Goal: Register for event/course

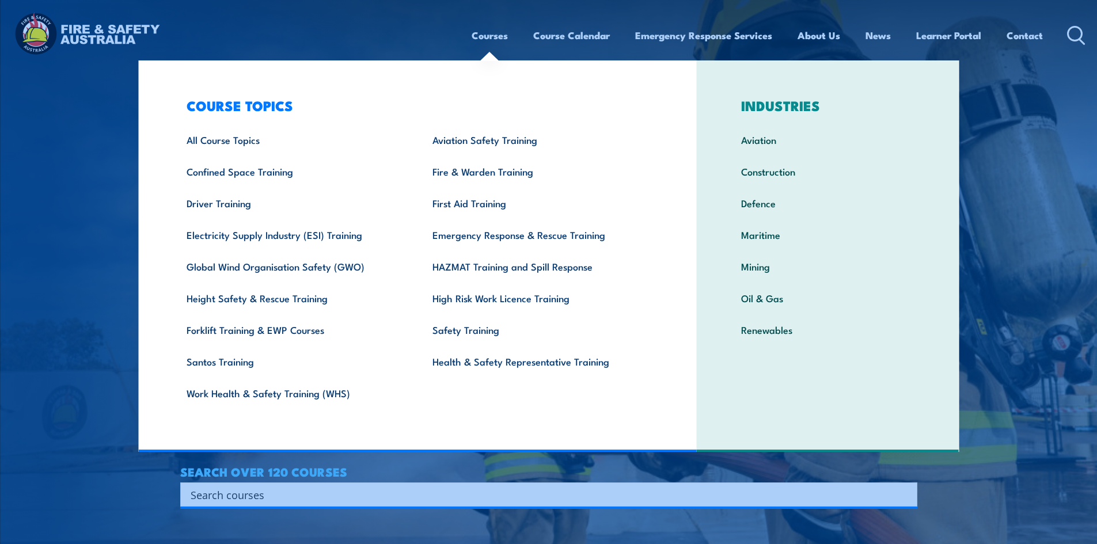
click at [475, 35] on link "Courses" at bounding box center [490, 35] width 36 height 31
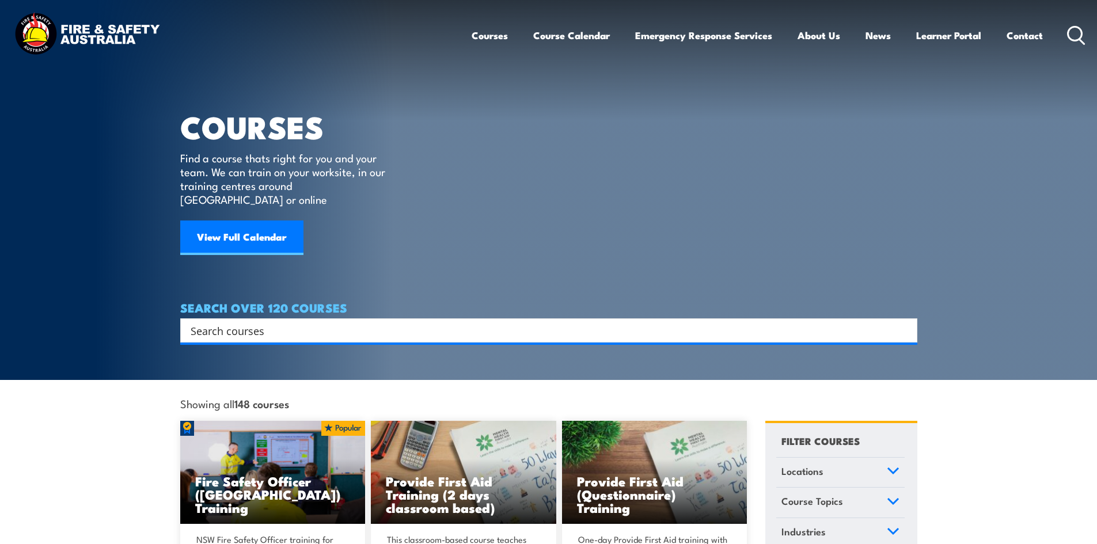
click at [263, 322] on input "Search input" at bounding box center [542, 330] width 702 height 17
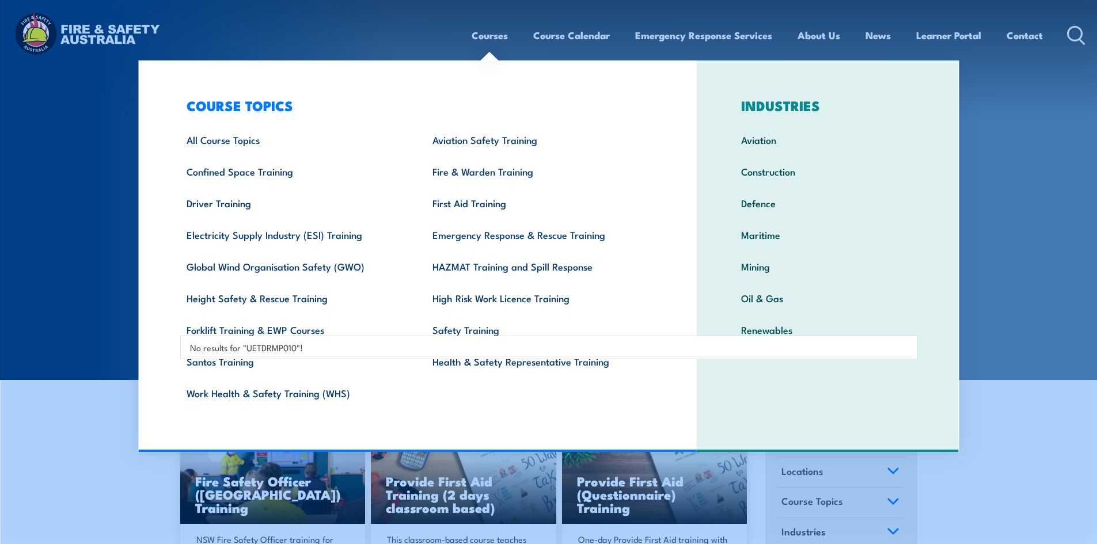
type input "UETDRMP010"
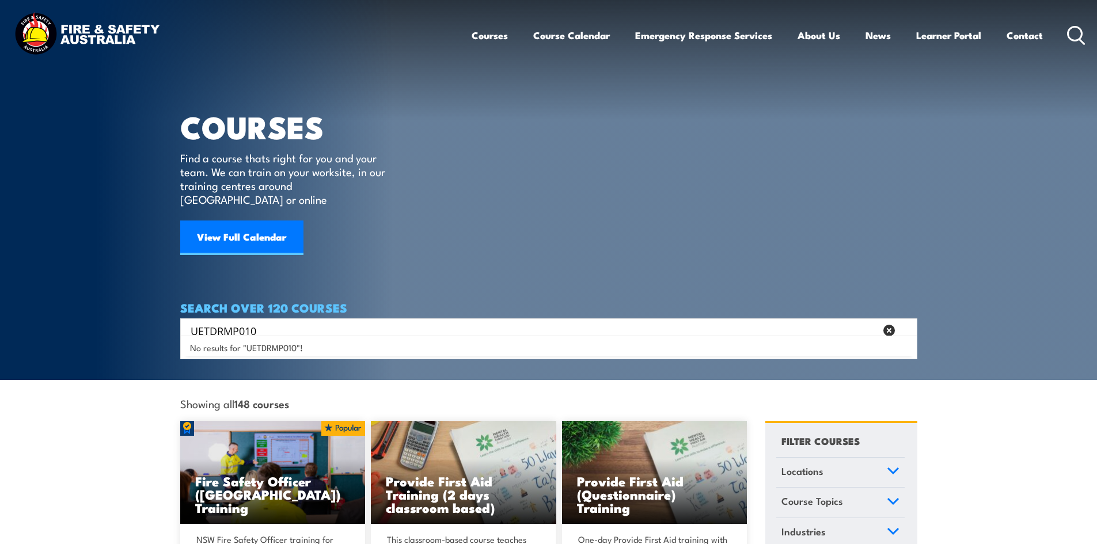
click at [1018, 307] on section "COURSES Find a course thats right for you and your team. We can train on your w…" at bounding box center [548, 190] width 1097 height 380
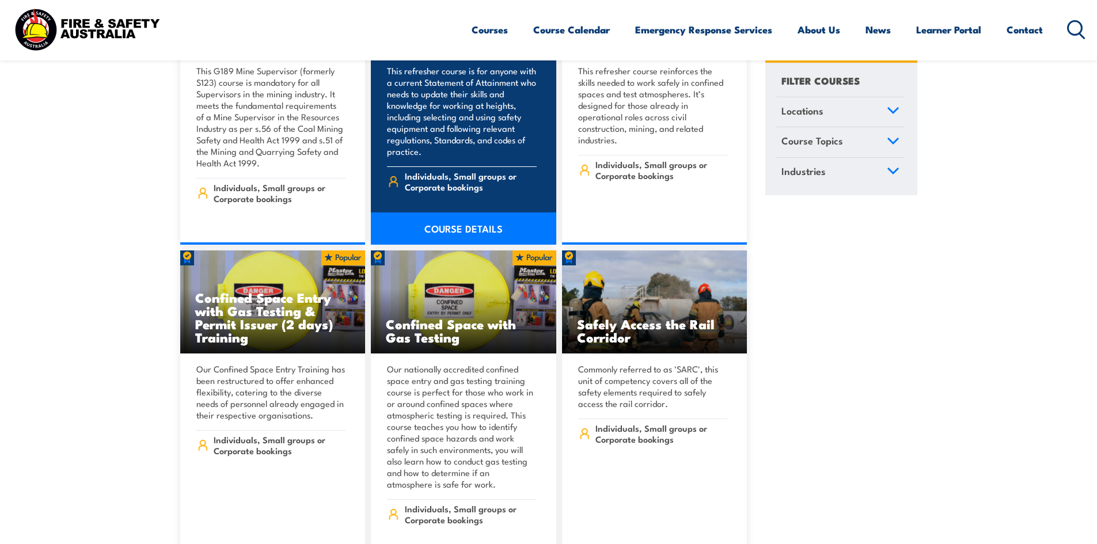
scroll to position [1958, 0]
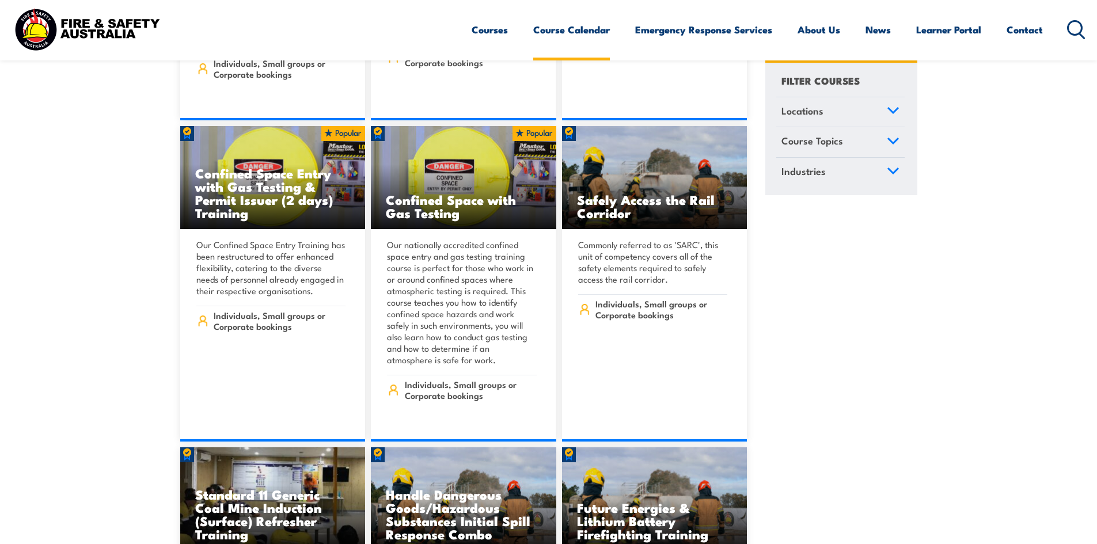
click at [588, 30] on link "Course Calendar" at bounding box center [571, 29] width 77 height 31
click at [887, 110] on icon at bounding box center [893, 111] width 13 height 8
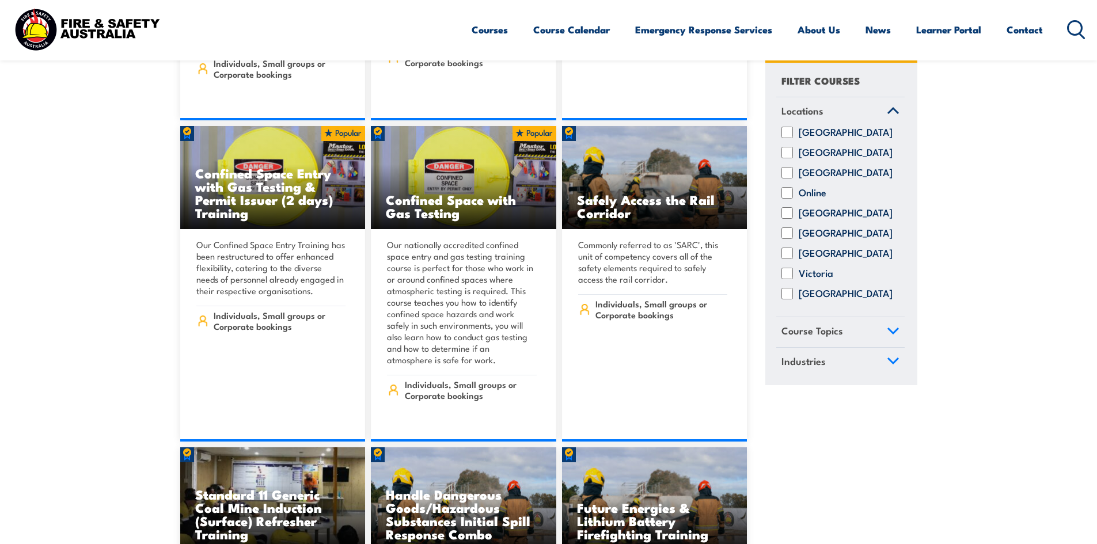
click at [817, 280] on label "Victoria" at bounding box center [816, 274] width 35 height 12
click at [793, 280] on input "Victoria" at bounding box center [788, 274] width 12 height 12
checkbox input "true"
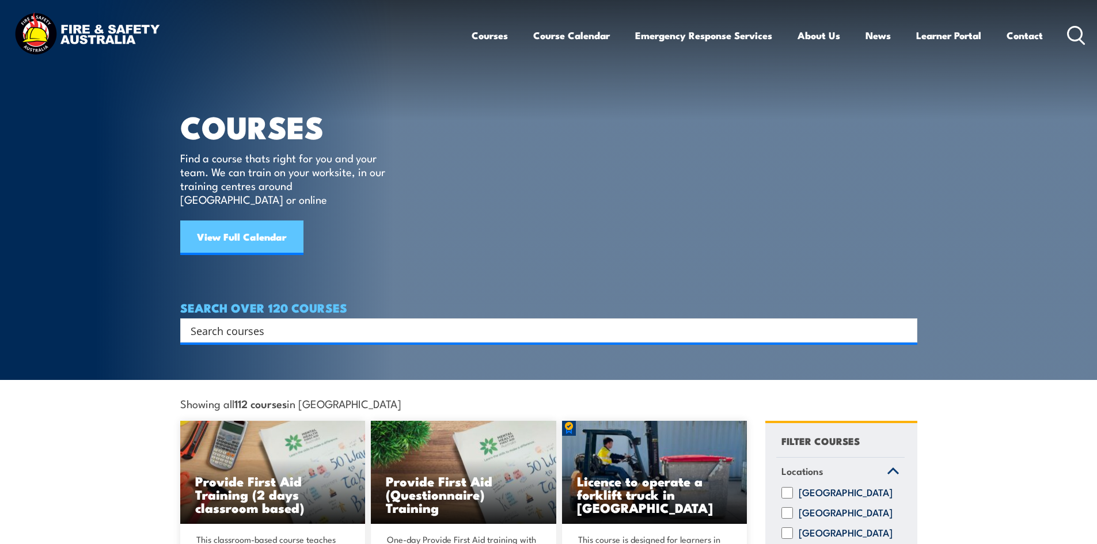
click at [238, 223] on link "View Full Calendar" at bounding box center [241, 238] width 123 height 35
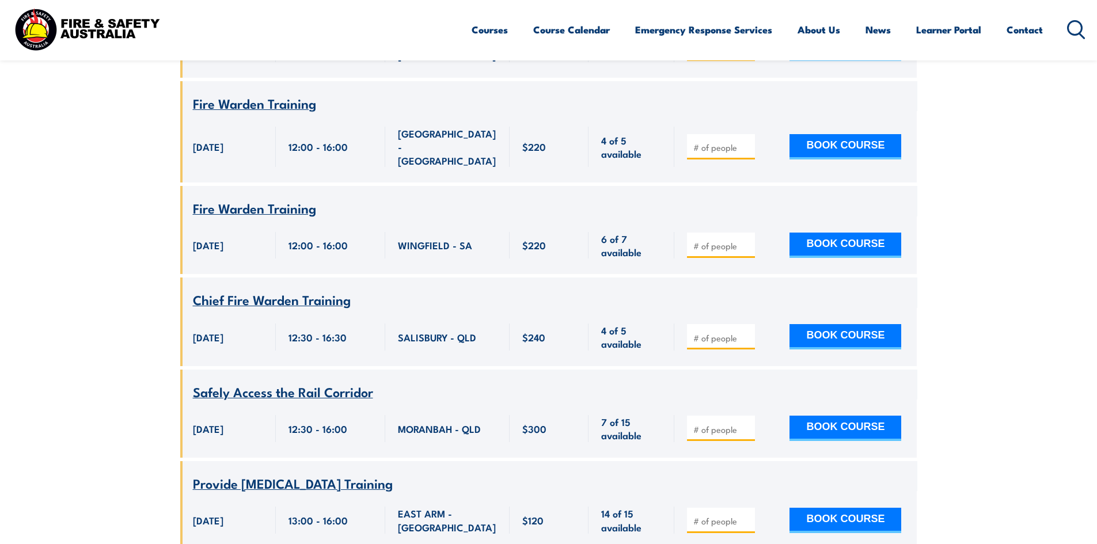
scroll to position [9677, 0]
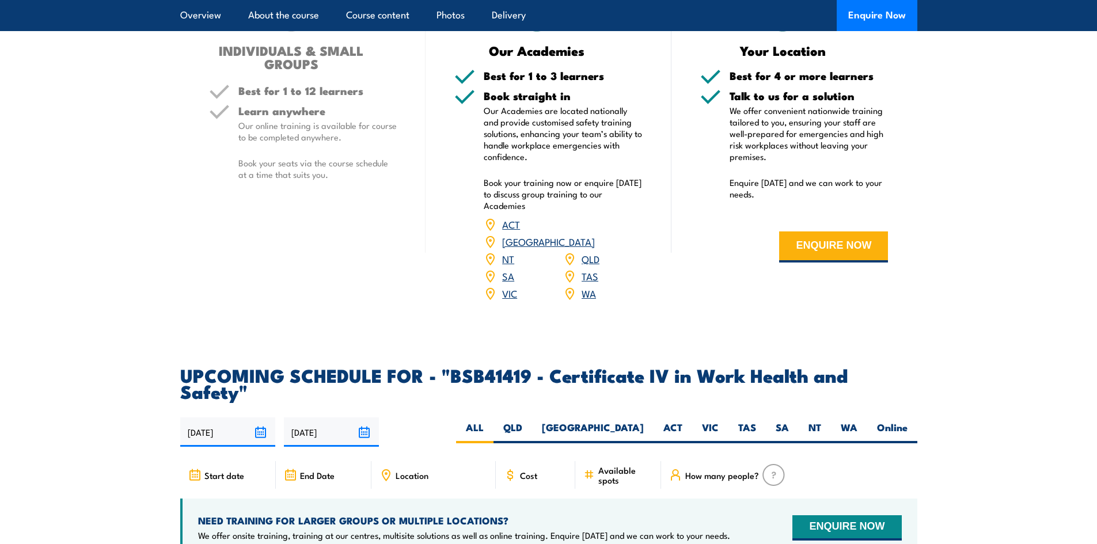
scroll to position [3571, 0]
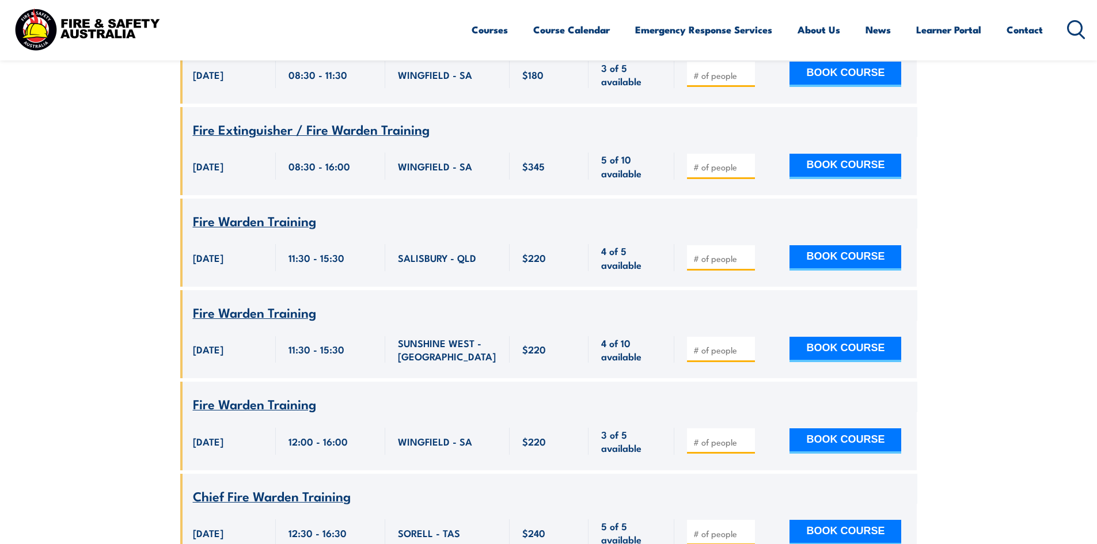
scroll to position [14457, 0]
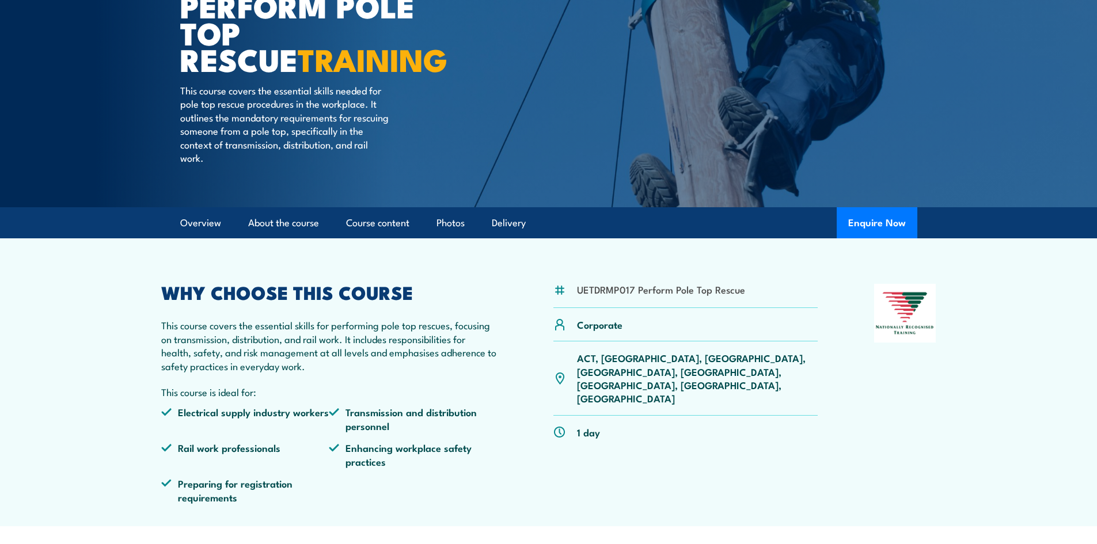
scroll to position [115, 0]
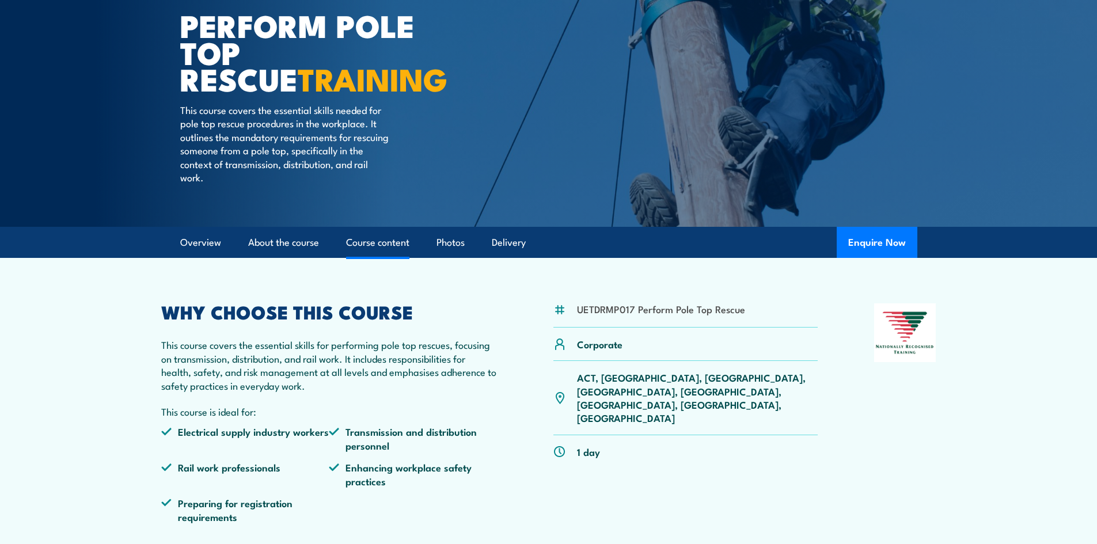
click at [383, 246] on link "Course content" at bounding box center [377, 243] width 63 height 31
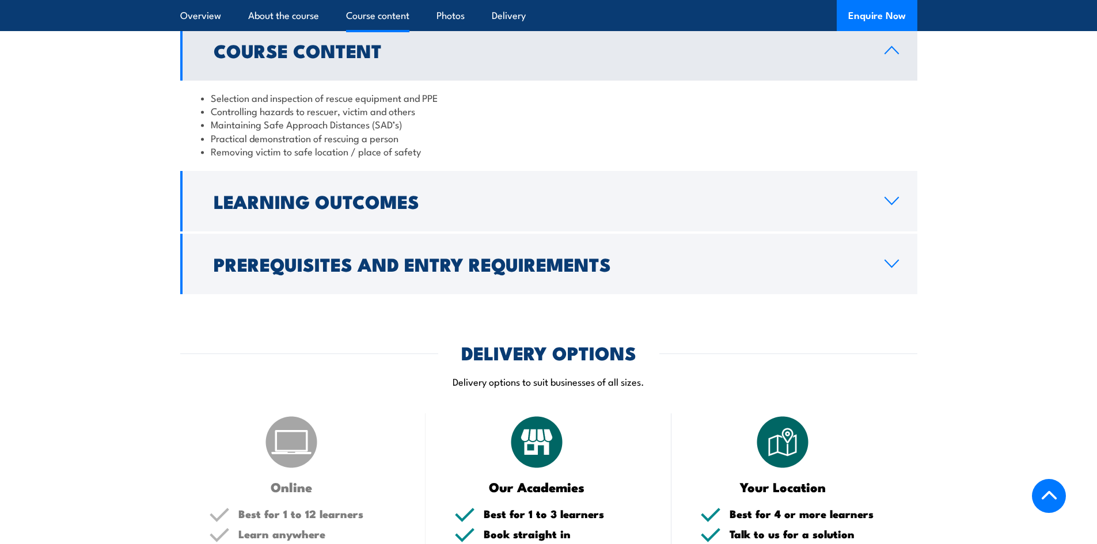
scroll to position [870, 0]
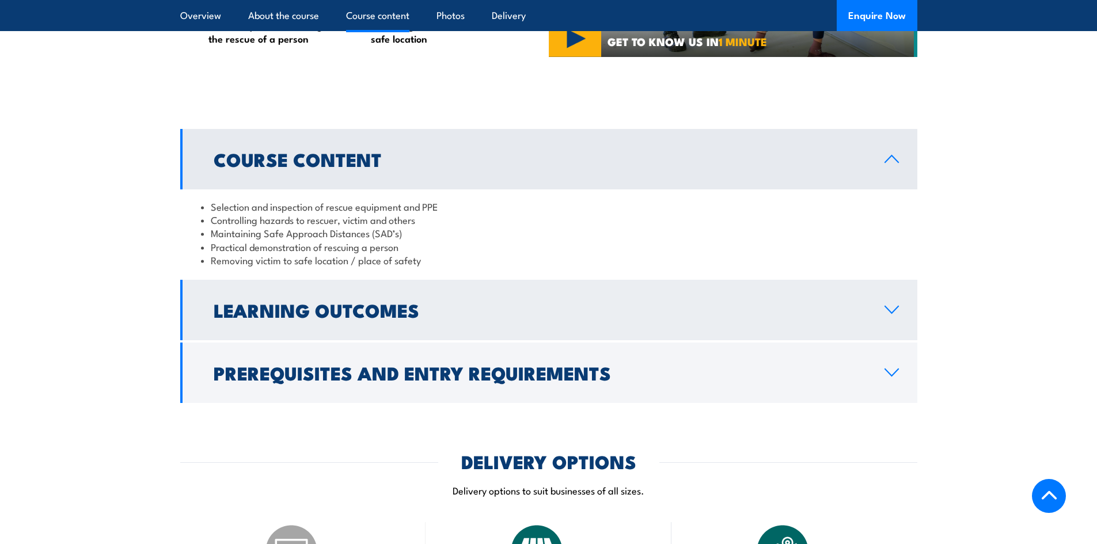
click at [889, 311] on icon at bounding box center [891, 309] width 13 height 7
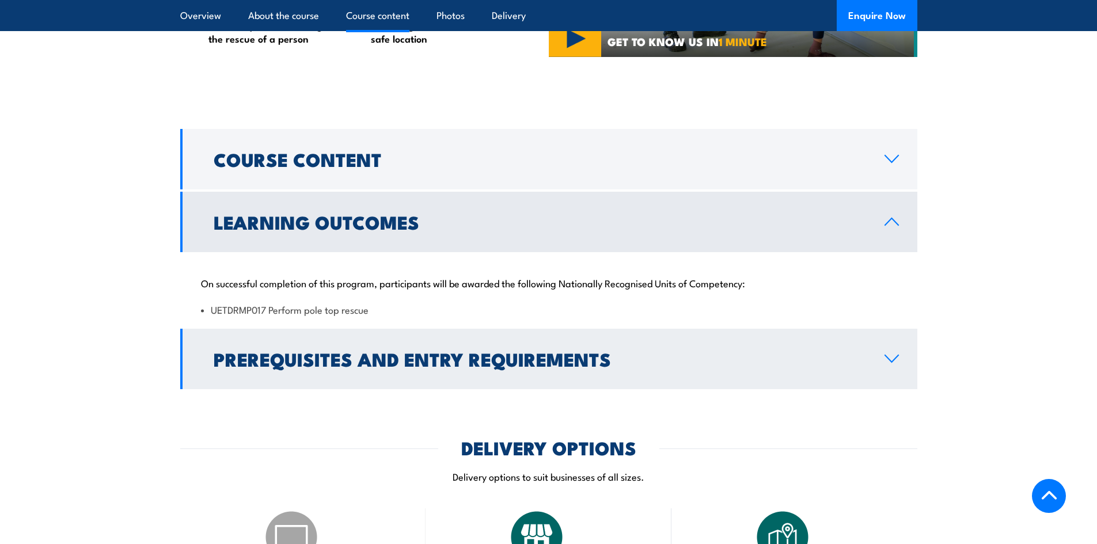
click at [897, 359] on icon at bounding box center [892, 358] width 16 height 9
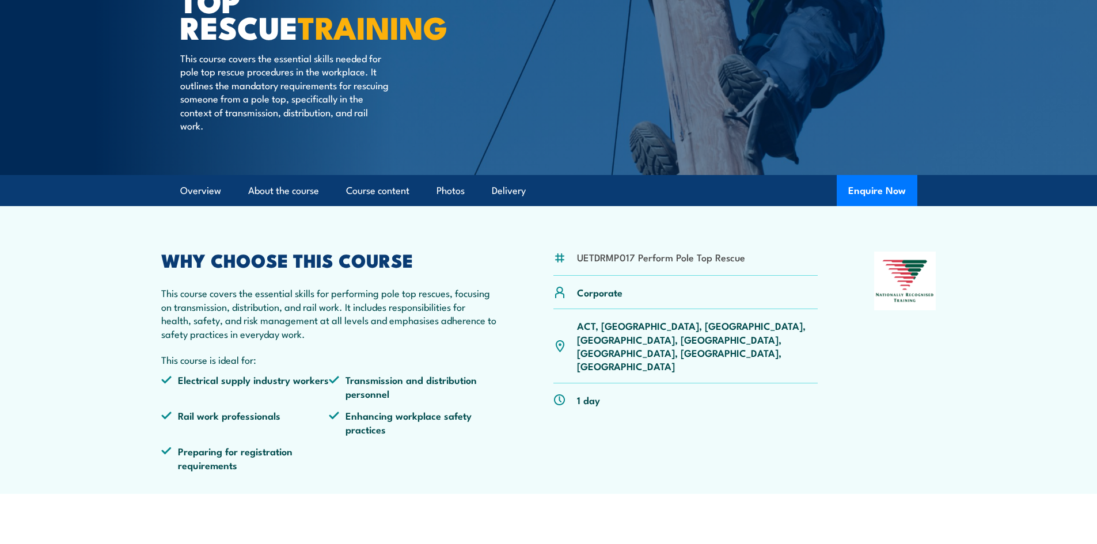
scroll to position [173, 0]
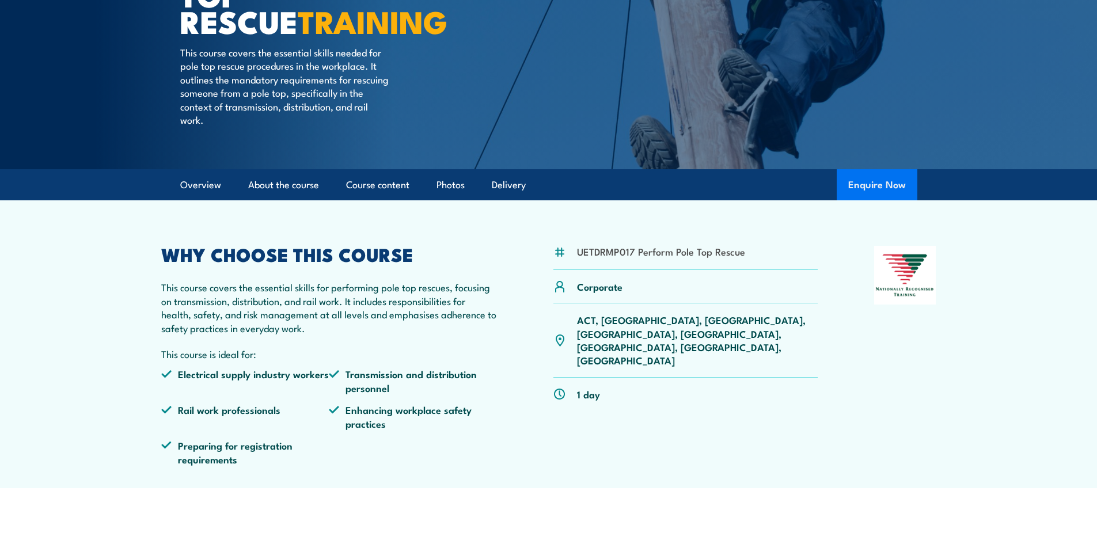
click at [885, 187] on button "Enquire Now" at bounding box center [877, 184] width 81 height 31
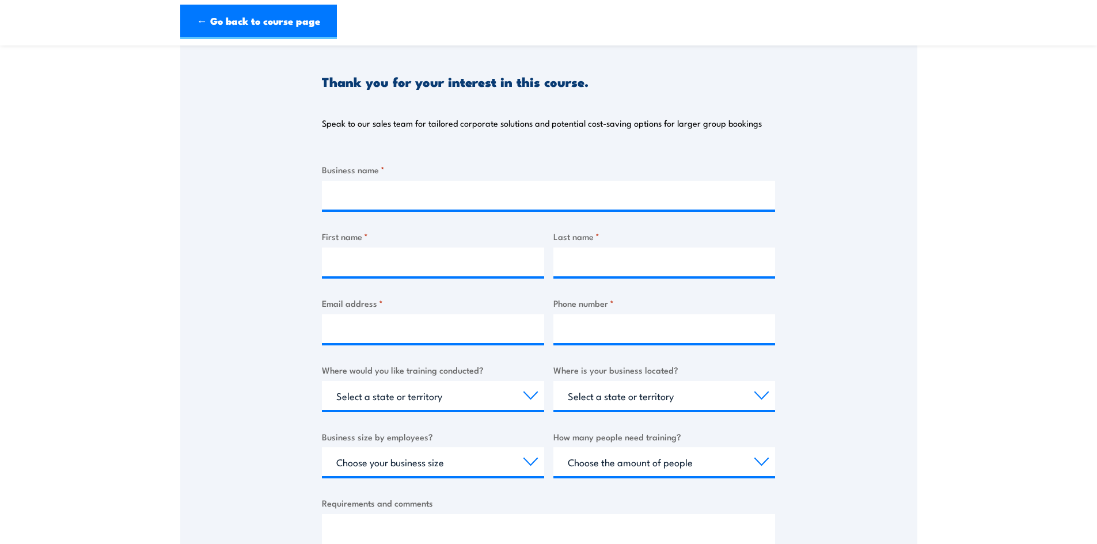
scroll to position [173, 0]
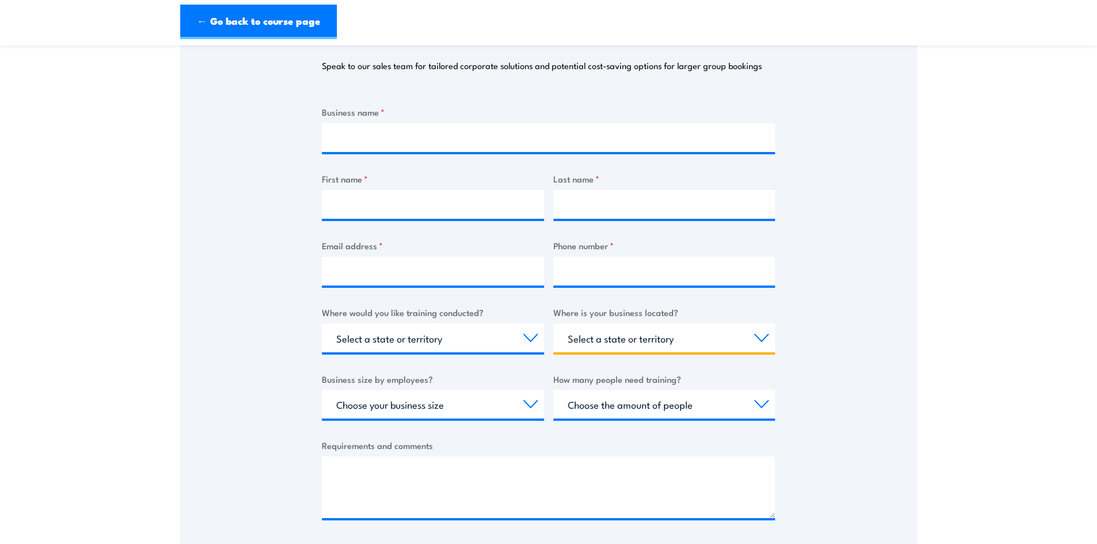
click at [765, 337] on select "Select a state or territory QLD NSW VIC SA ACT WA TAS NT" at bounding box center [665, 338] width 222 height 29
select select "VIC"
click at [554, 324] on select "Select a state or territory QLD NSW VIC SA ACT WA TAS NT" at bounding box center [665, 338] width 222 height 29
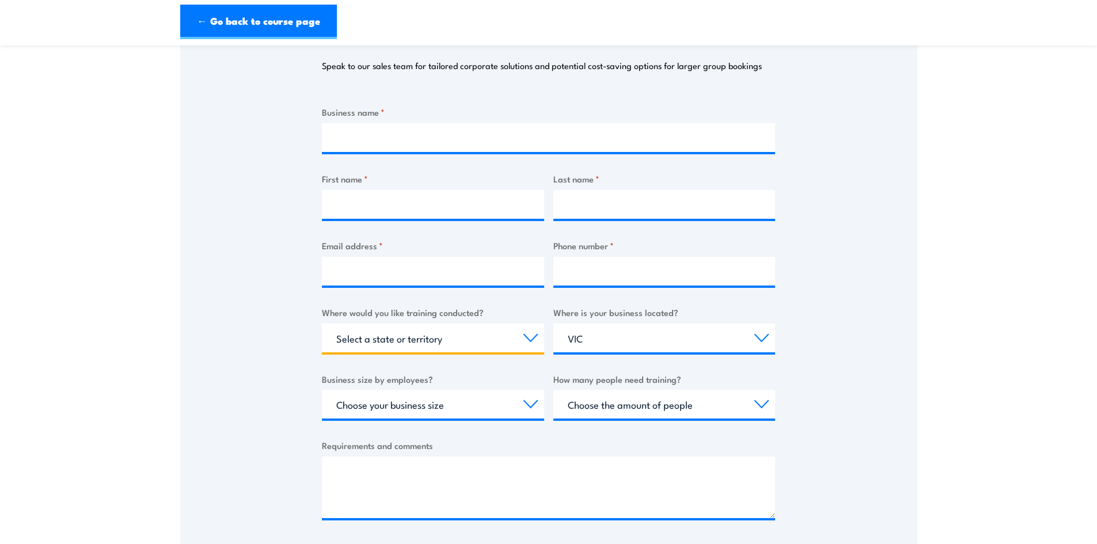
click at [528, 340] on select "Select a state or territory Nationally - multiple locations QLD NSW VIC SA ACT …" at bounding box center [433, 338] width 222 height 29
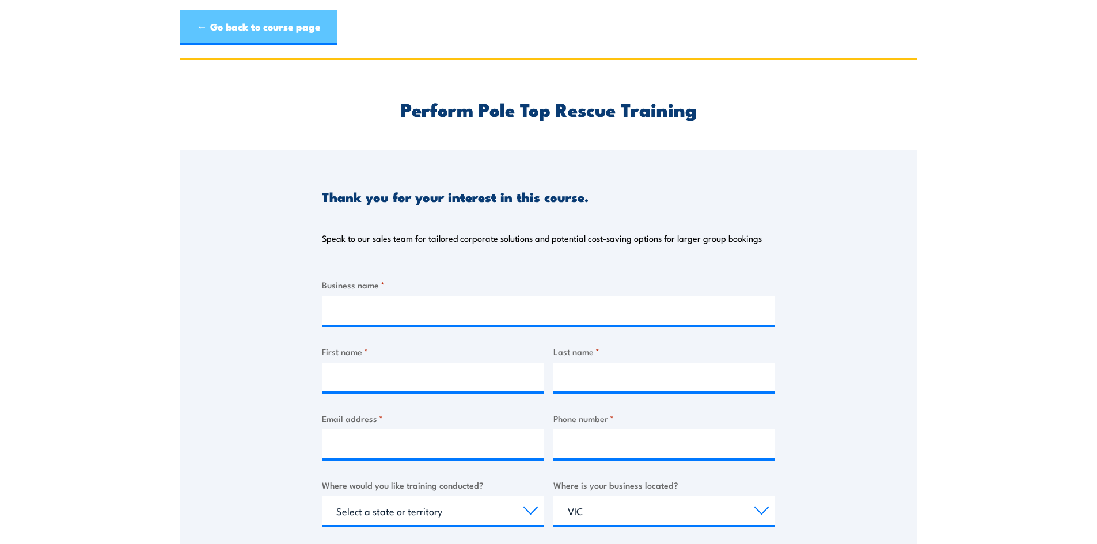
click at [270, 31] on link "← Go back to course page" at bounding box center [258, 27] width 157 height 35
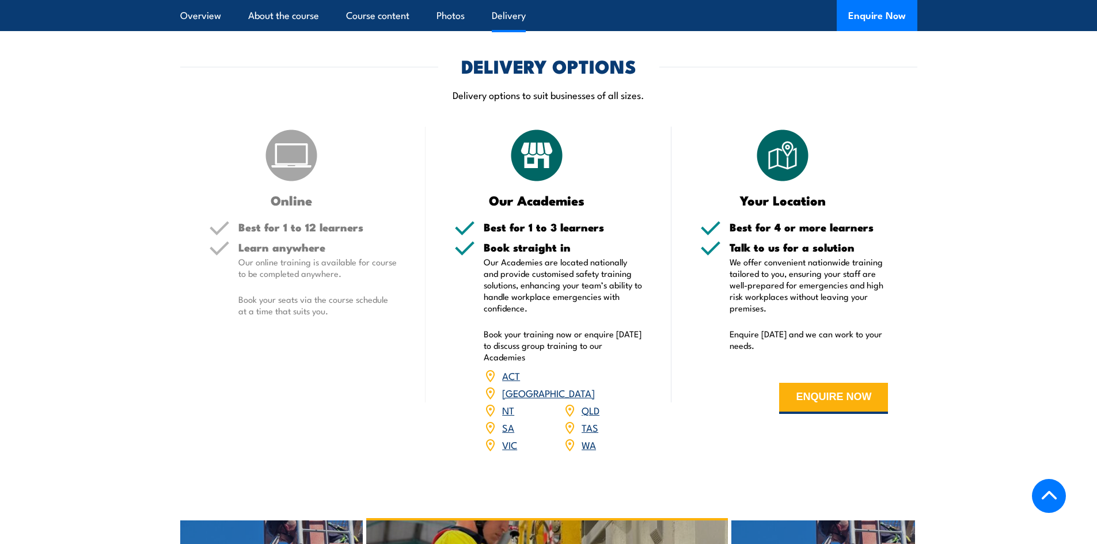
scroll to position [1267, 0]
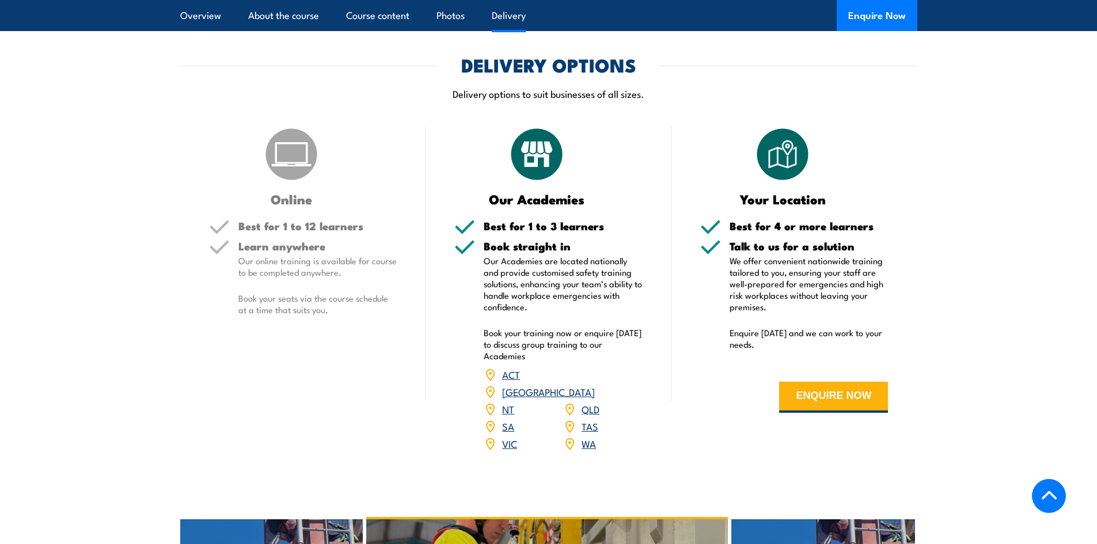
click at [508, 437] on link "VIC" at bounding box center [509, 444] width 15 height 14
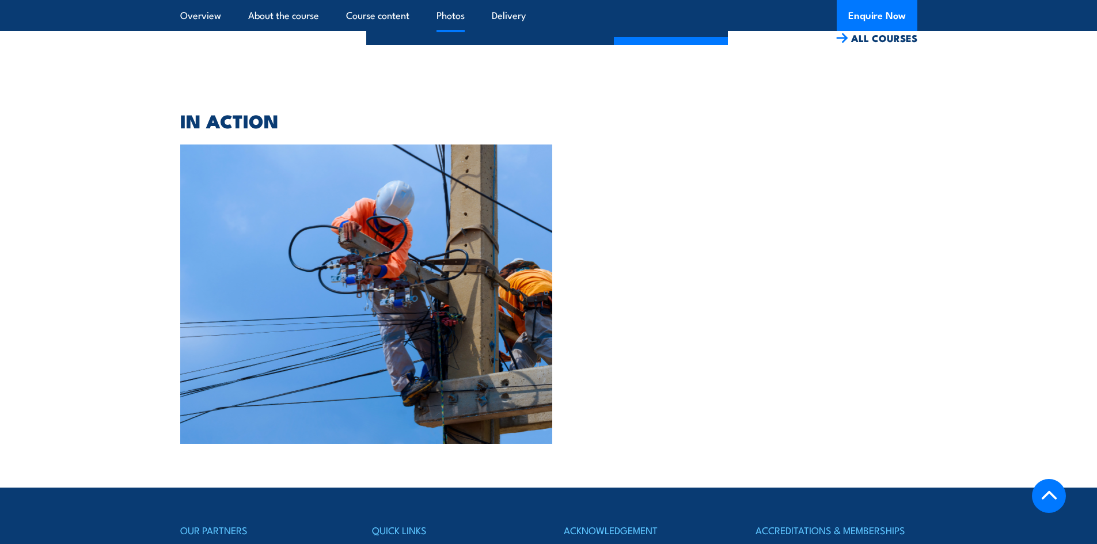
scroll to position [2131, 0]
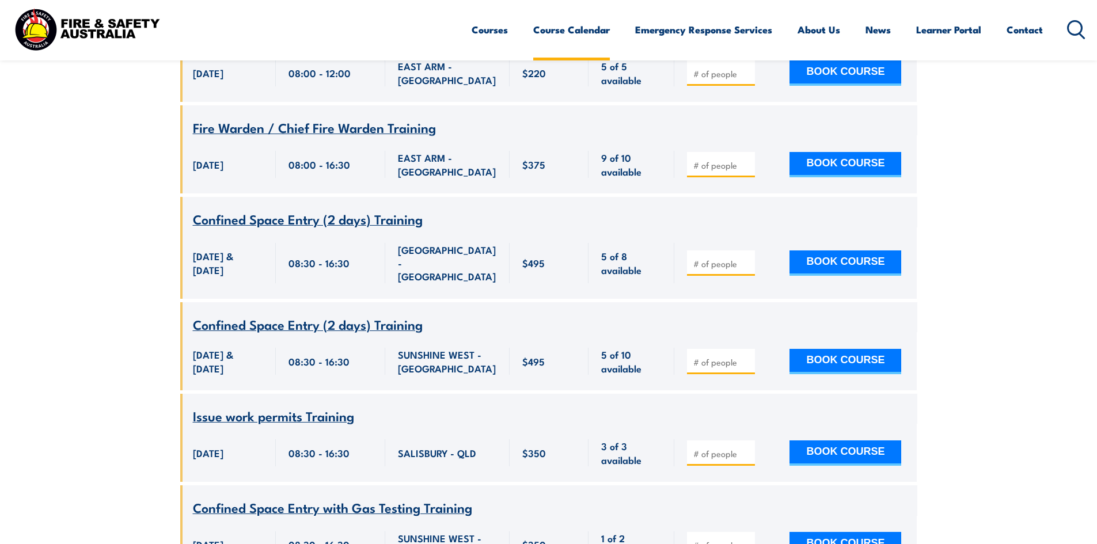
scroll to position [16992, 0]
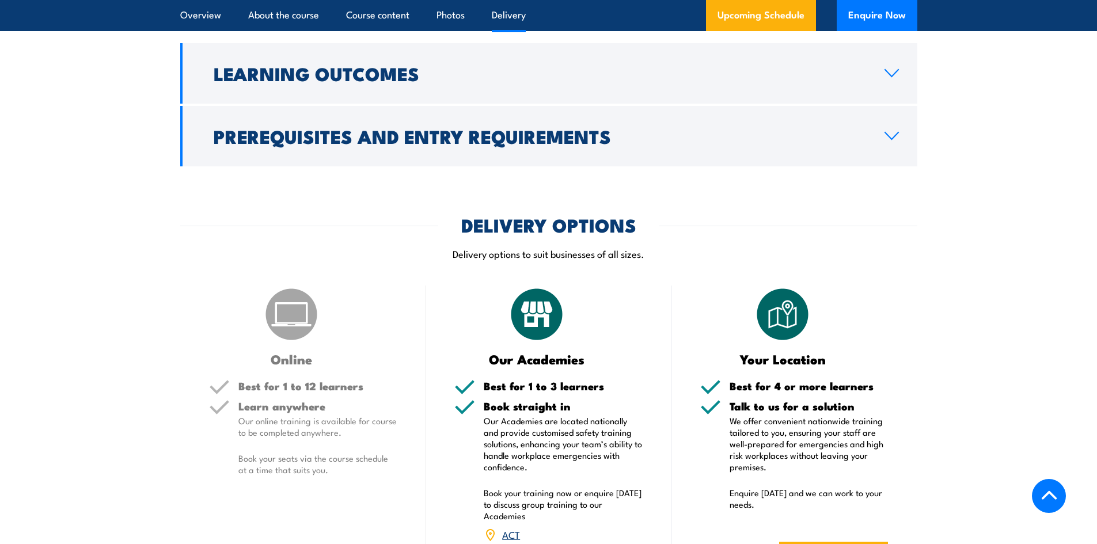
scroll to position [1094, 0]
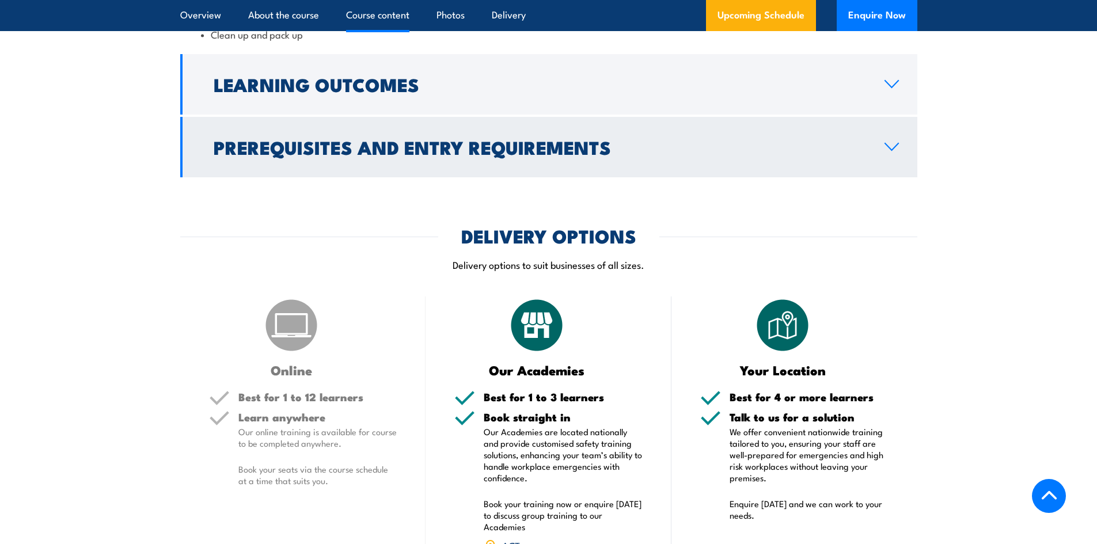
click at [889, 149] on icon at bounding box center [892, 146] width 16 height 9
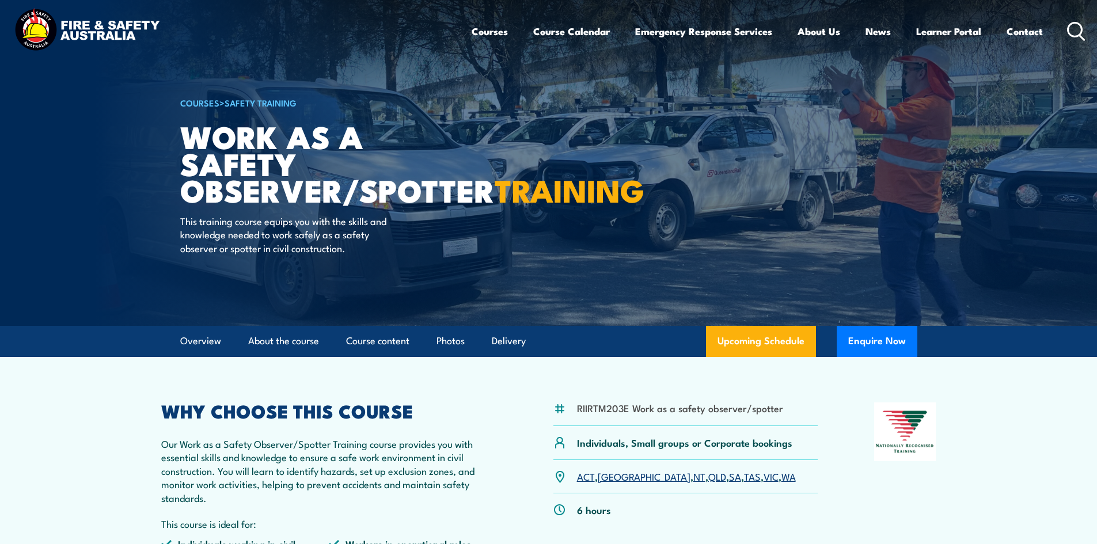
scroll to position [0, 0]
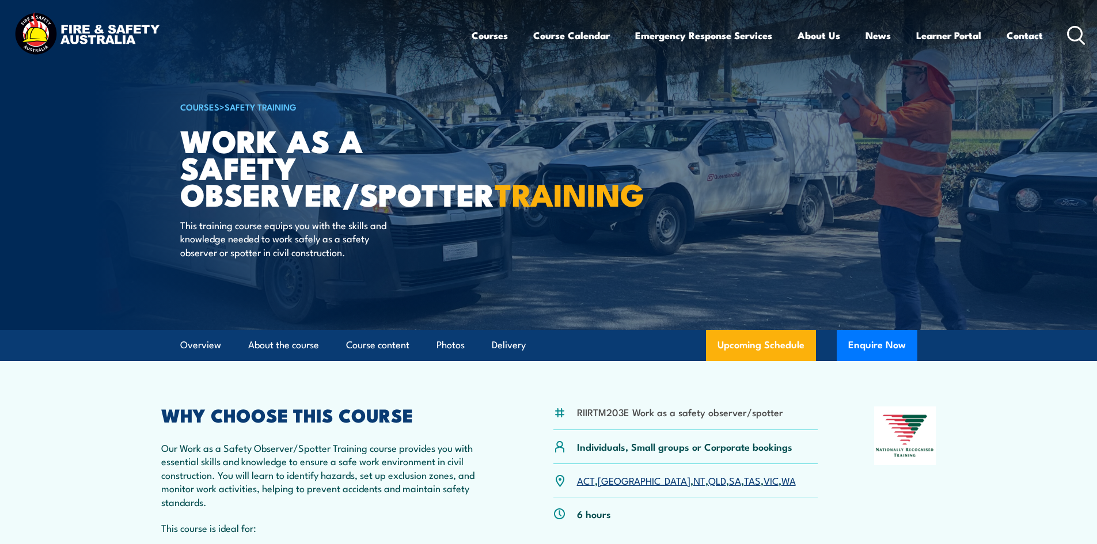
click at [764, 479] on link "VIC" at bounding box center [771, 480] width 15 height 14
